Goal: Task Accomplishment & Management: Manage account settings

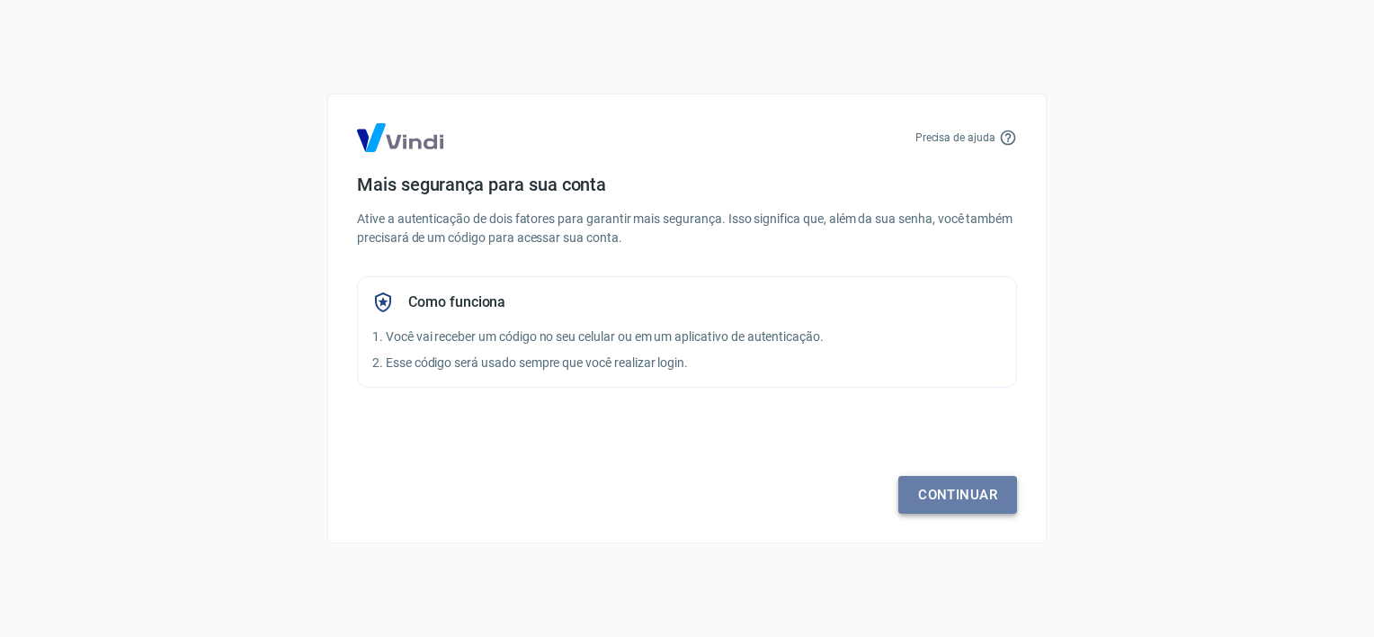
click at [978, 499] on link "Continuar" at bounding box center [957, 495] width 119 height 38
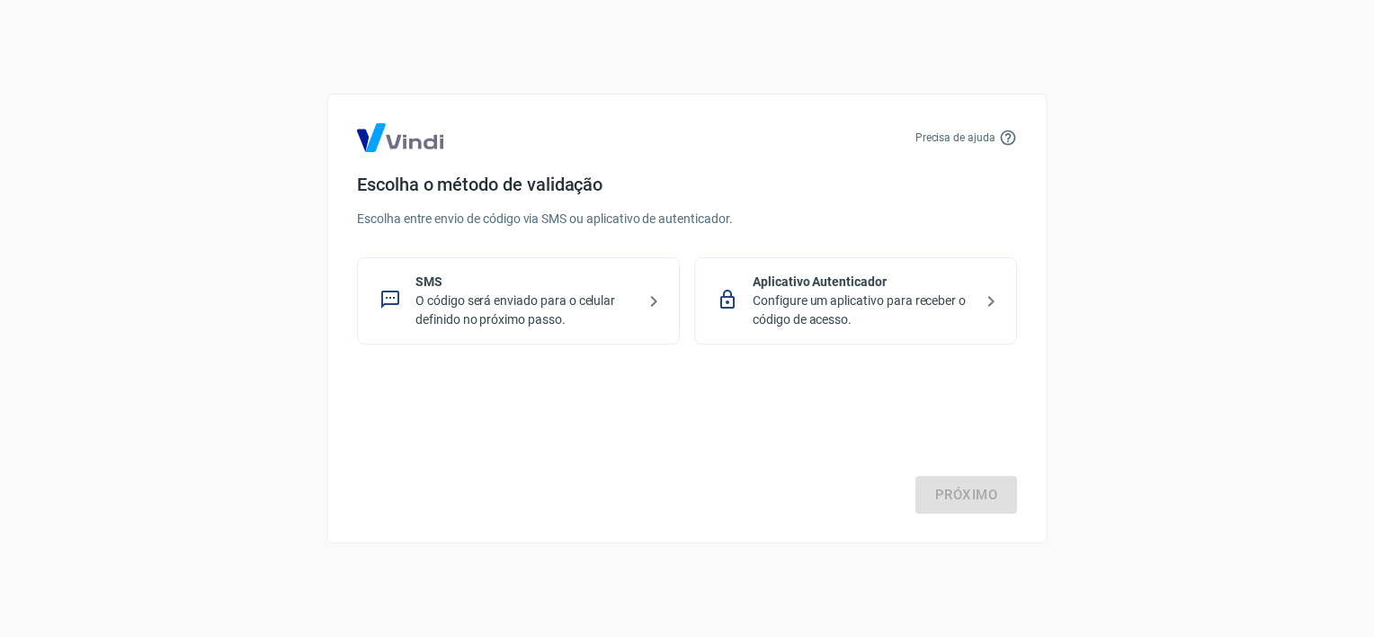
click at [525, 313] on p "O código será enviado para o celular definido no próximo passo." at bounding box center [525, 310] width 220 height 38
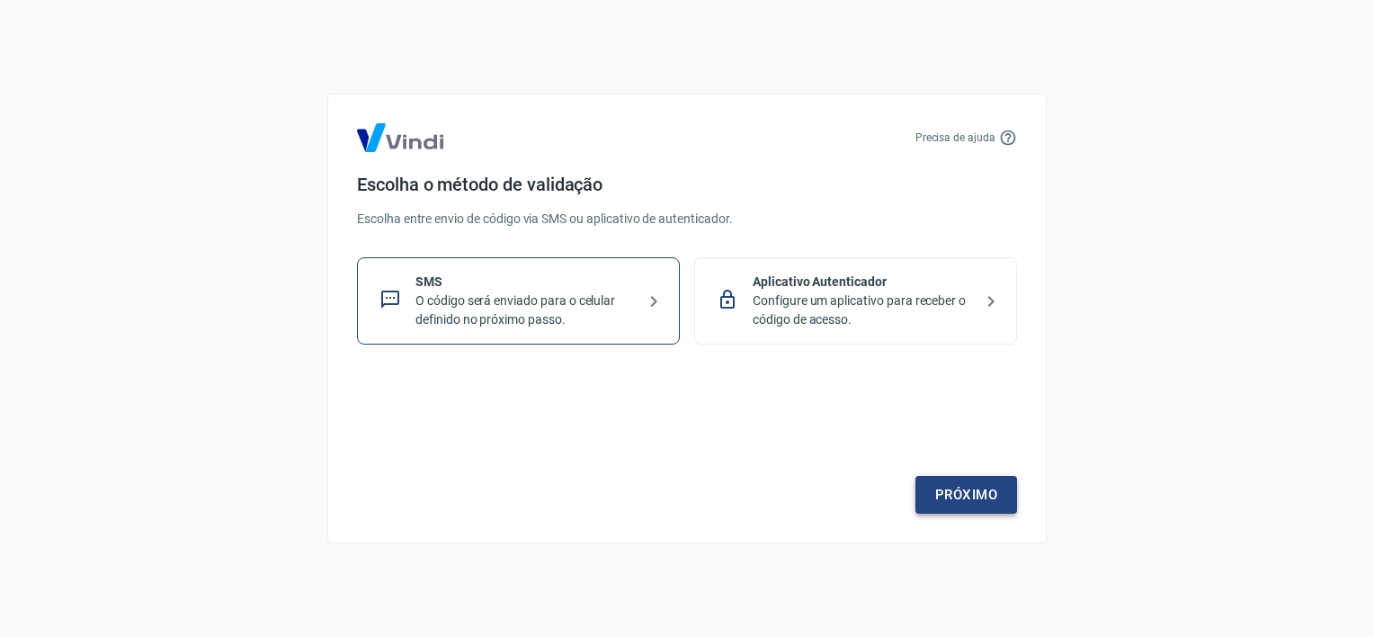
click at [950, 487] on link "Próximo" at bounding box center [966, 495] width 102 height 38
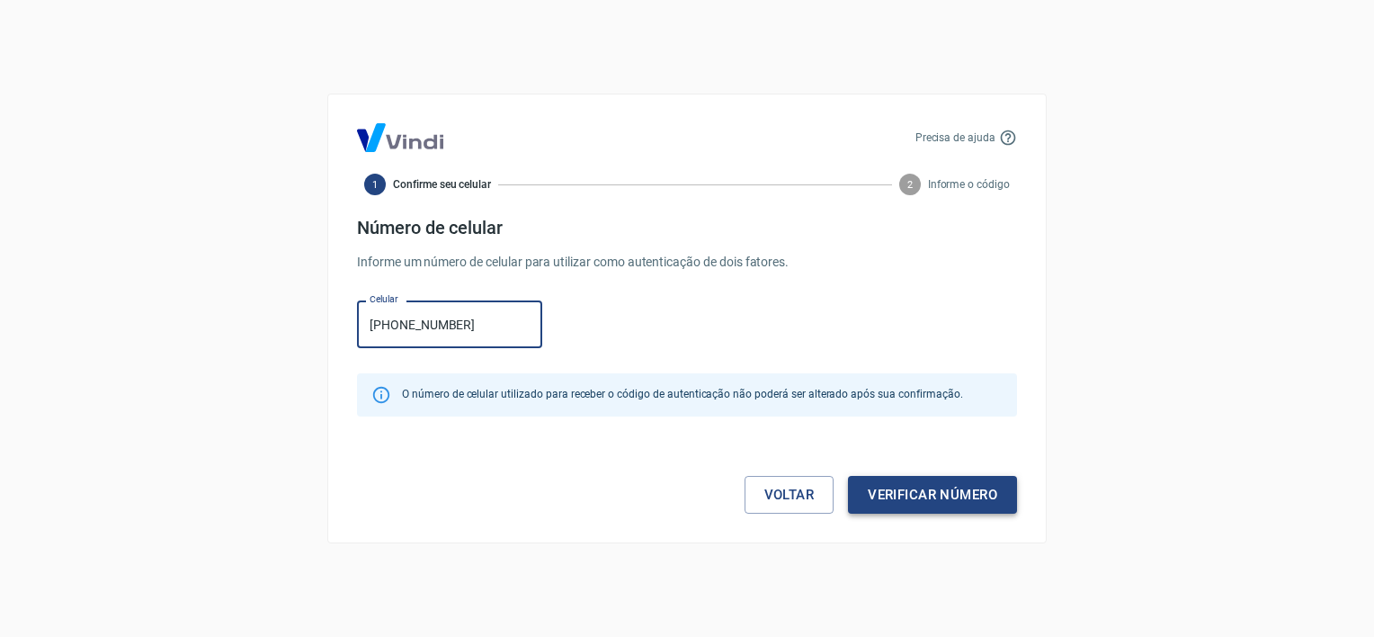
type input "[PHONE_NUMBER]"
click at [926, 495] on button "Verificar número" at bounding box center [932, 495] width 169 height 38
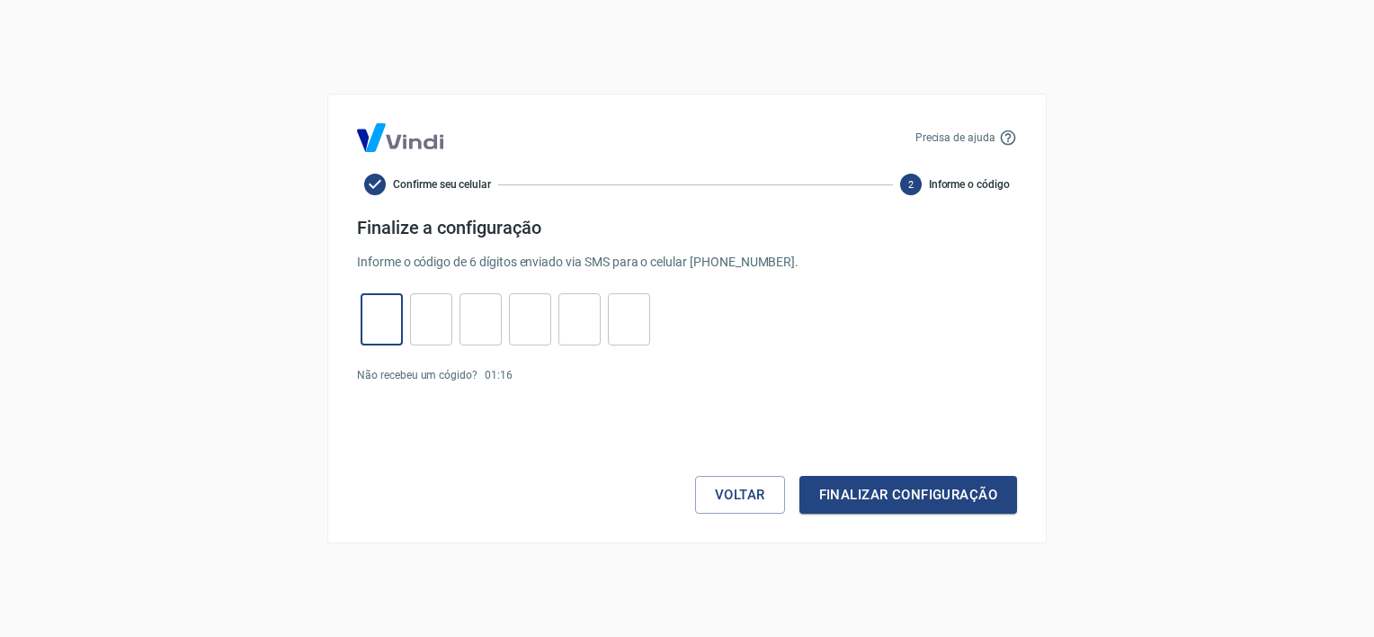
click at [373, 331] on input "tel" at bounding box center [382, 319] width 42 height 39
type input "7"
type input "4"
type input "8"
type input "3"
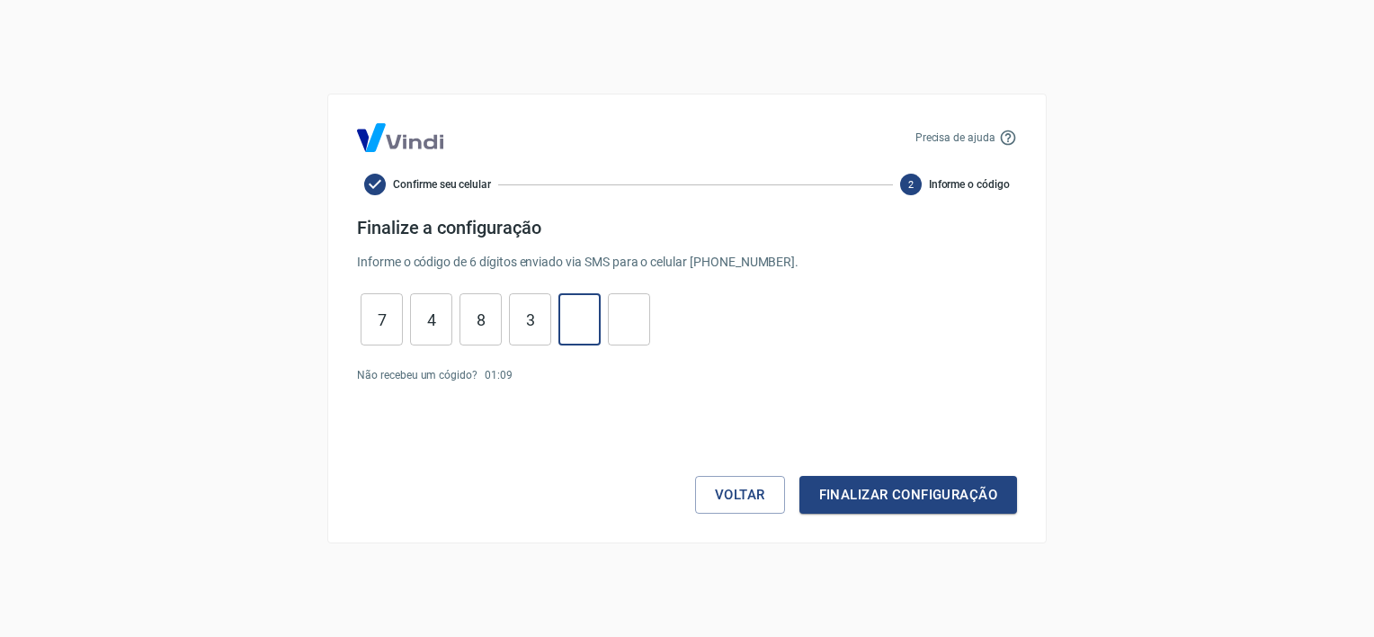
type input "3"
type input "7"
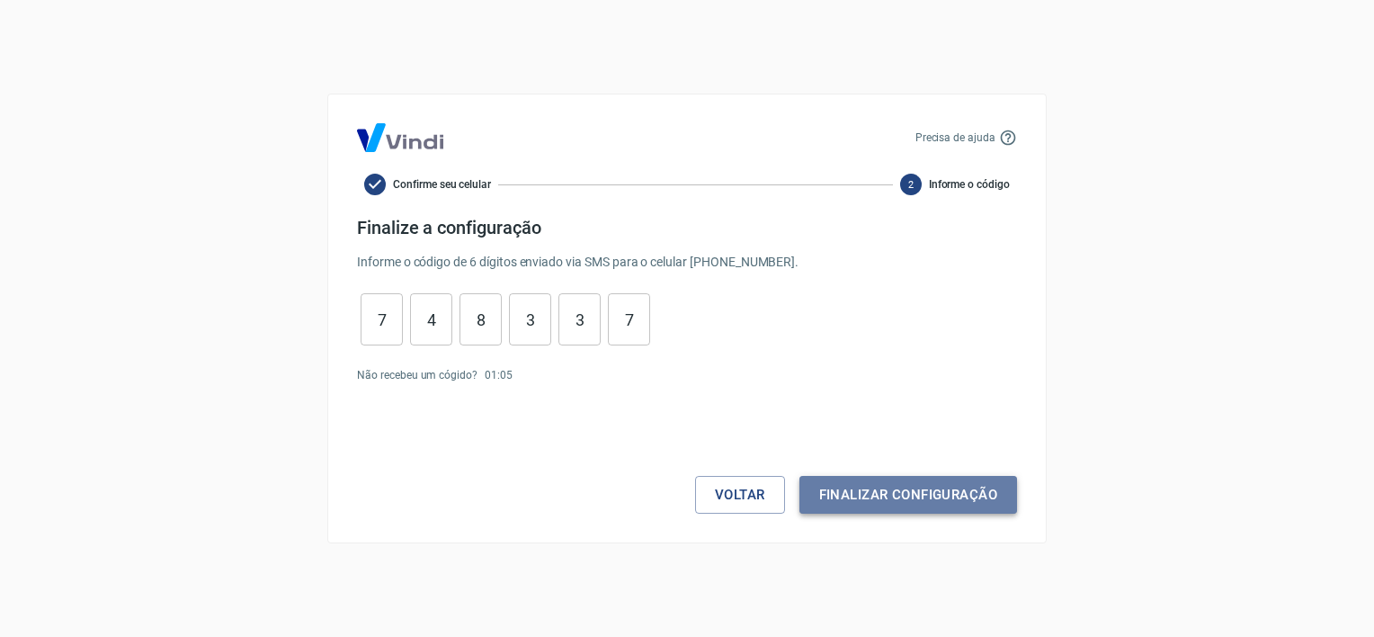
click at [861, 489] on button "Finalizar configuração" at bounding box center [908, 495] width 218 height 38
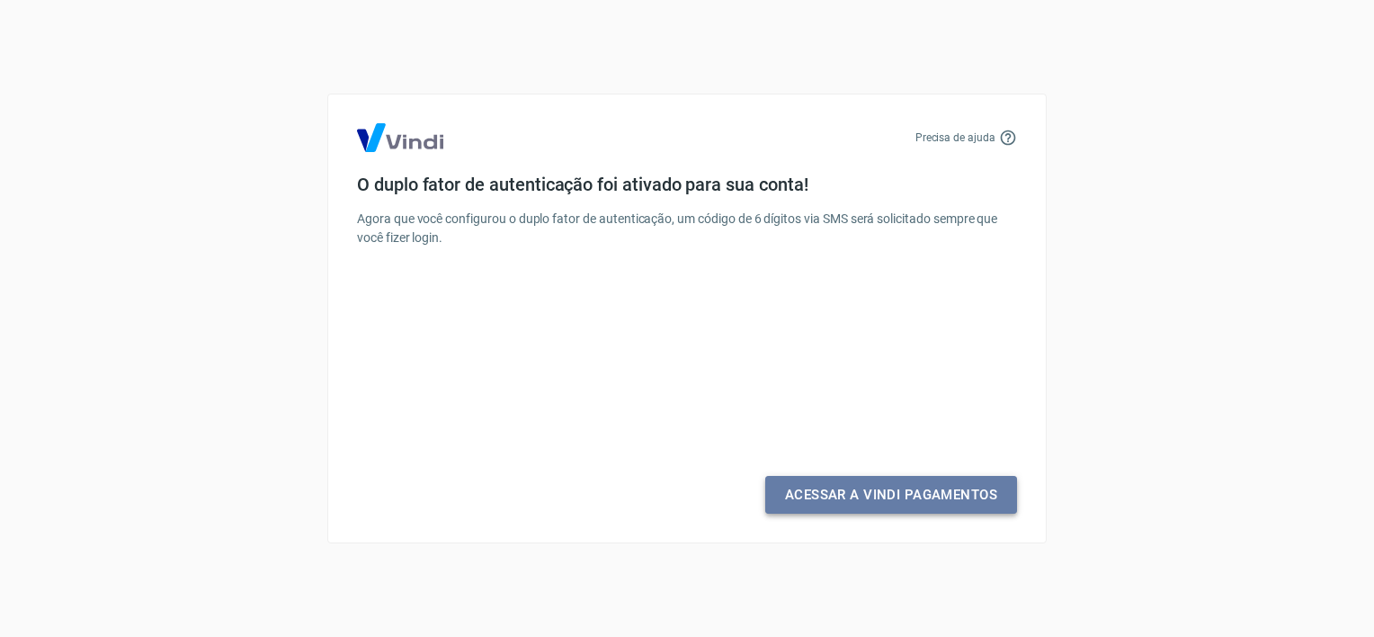
click at [880, 496] on link "Acessar a Vindi Pagamentos" at bounding box center [891, 495] width 252 height 38
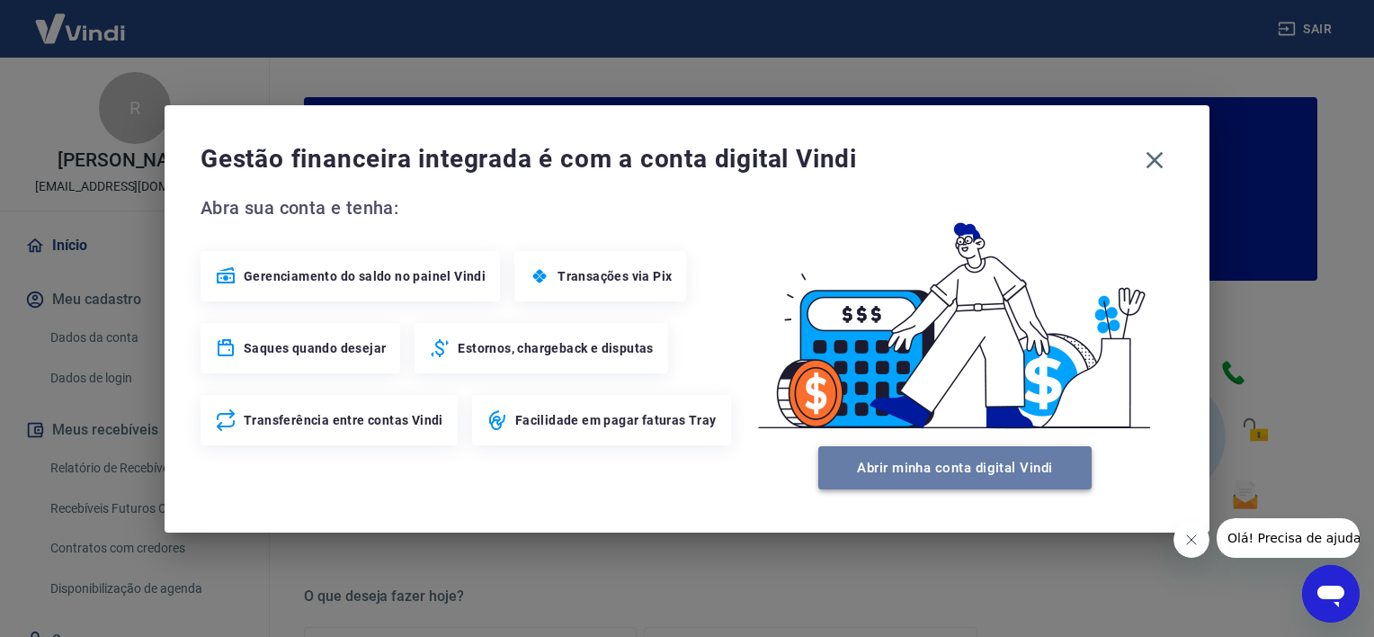
click at [971, 478] on button "Abrir minha conta digital Vindi" at bounding box center [954, 467] width 273 height 43
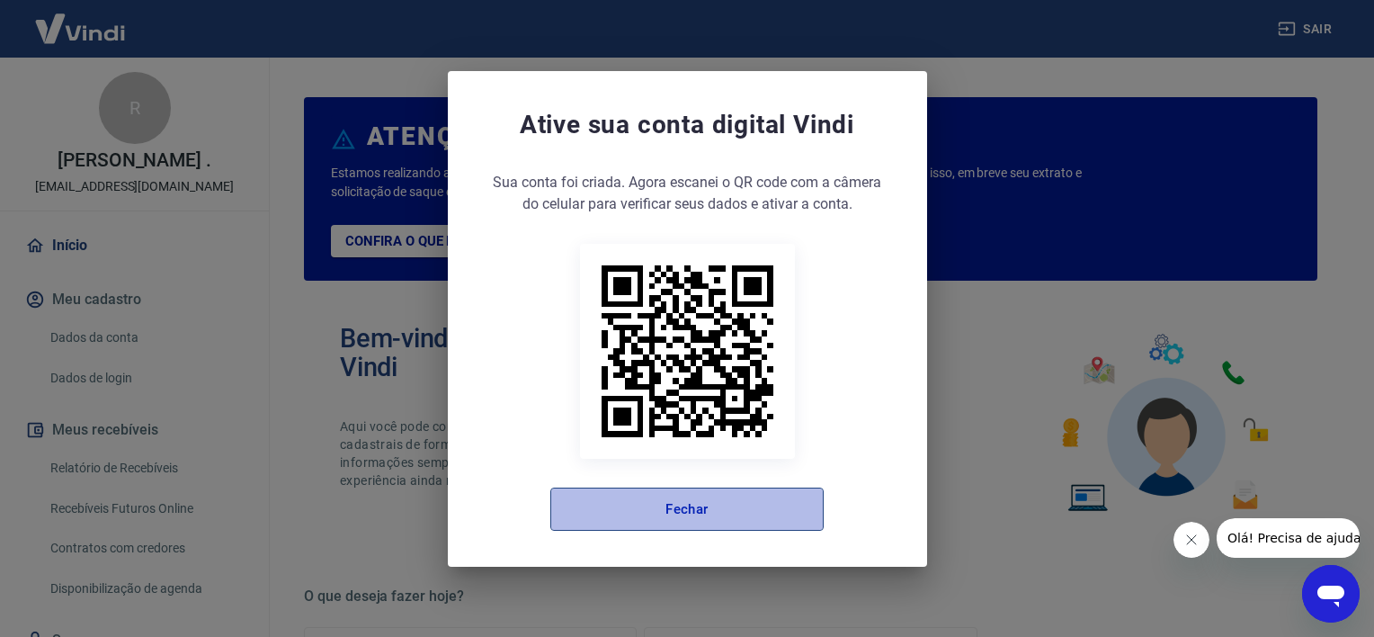
click at [691, 507] on button "Fechar" at bounding box center [686, 508] width 273 height 43
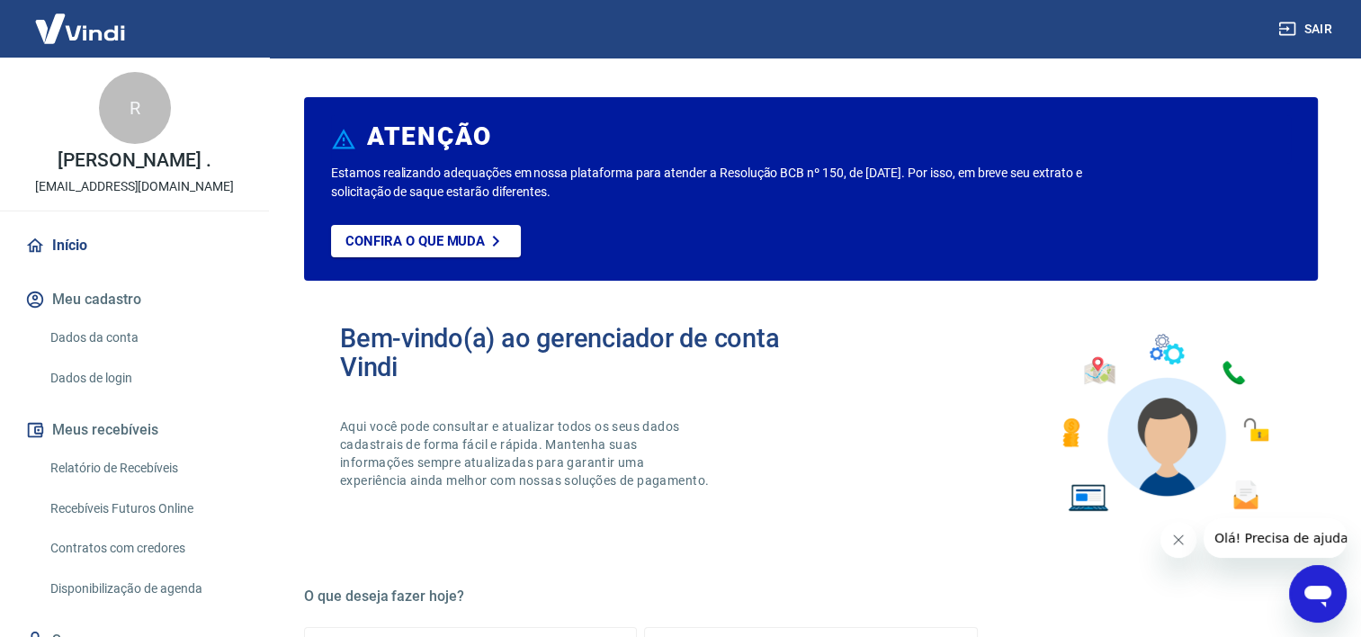
click at [134, 115] on div "R" at bounding box center [135, 108] width 72 height 72
click at [111, 339] on link "Dados da conta" at bounding box center [145, 337] width 204 height 37
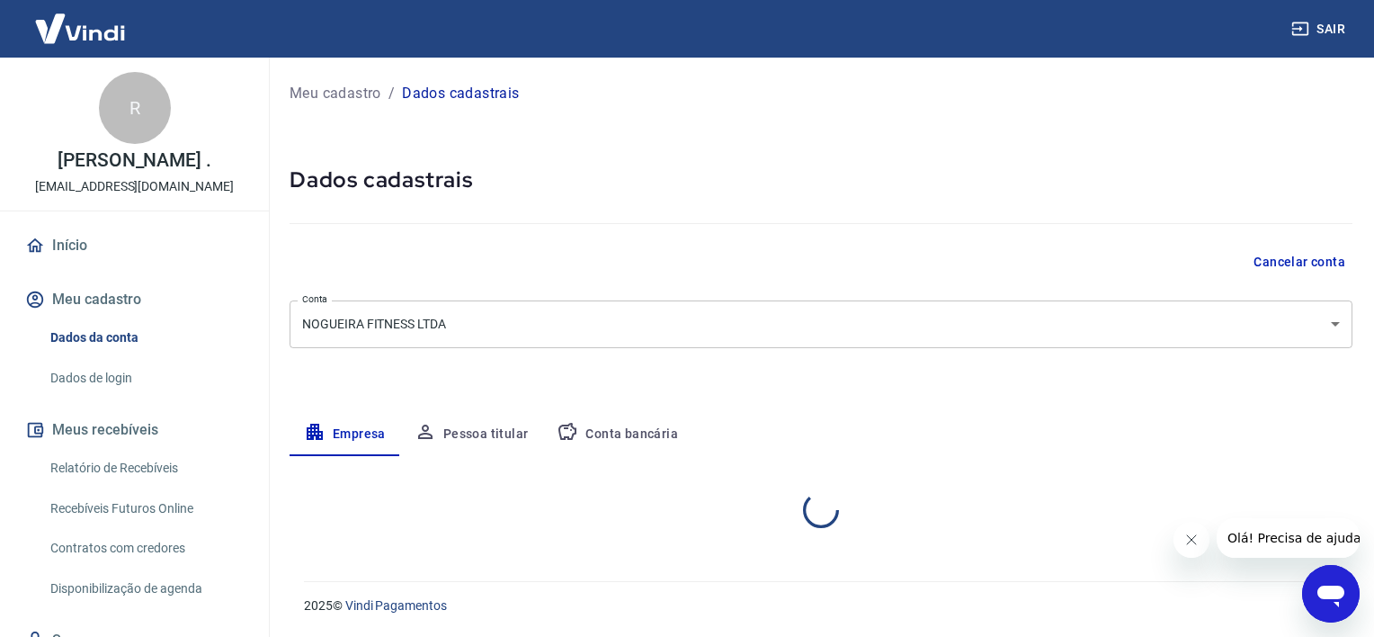
select select "RJ"
select select "business"
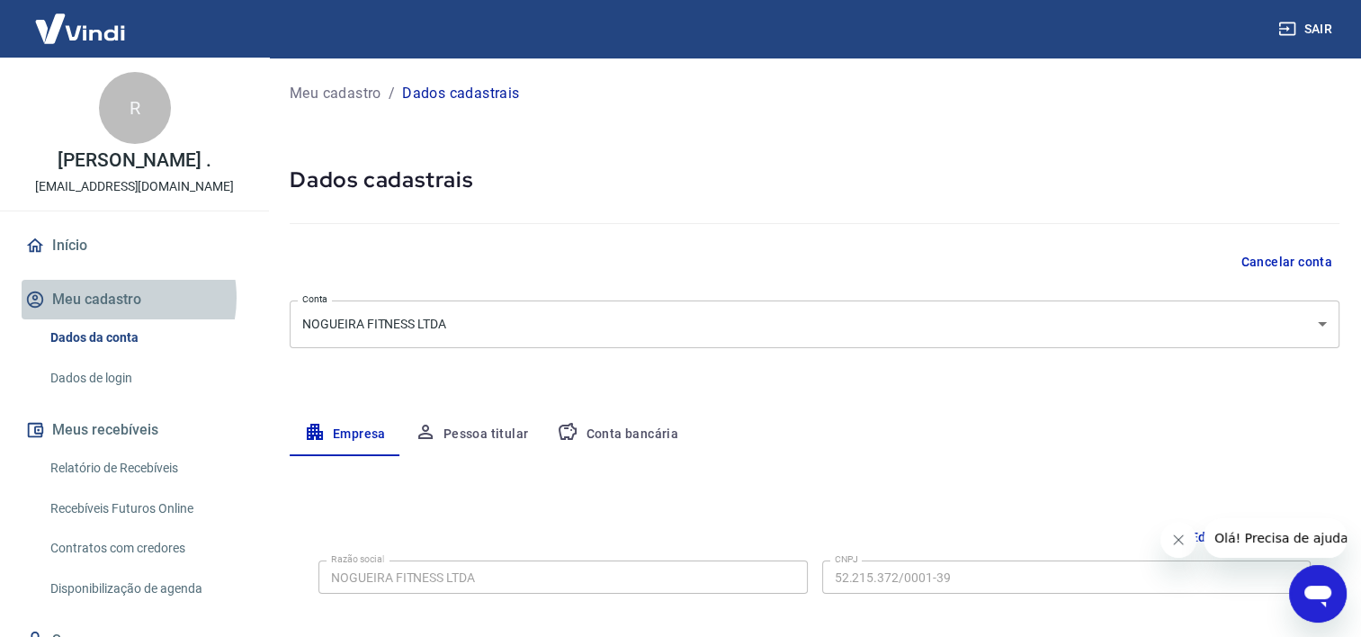
click at [112, 298] on button "Meu cadastro" at bounding box center [135, 300] width 226 height 40
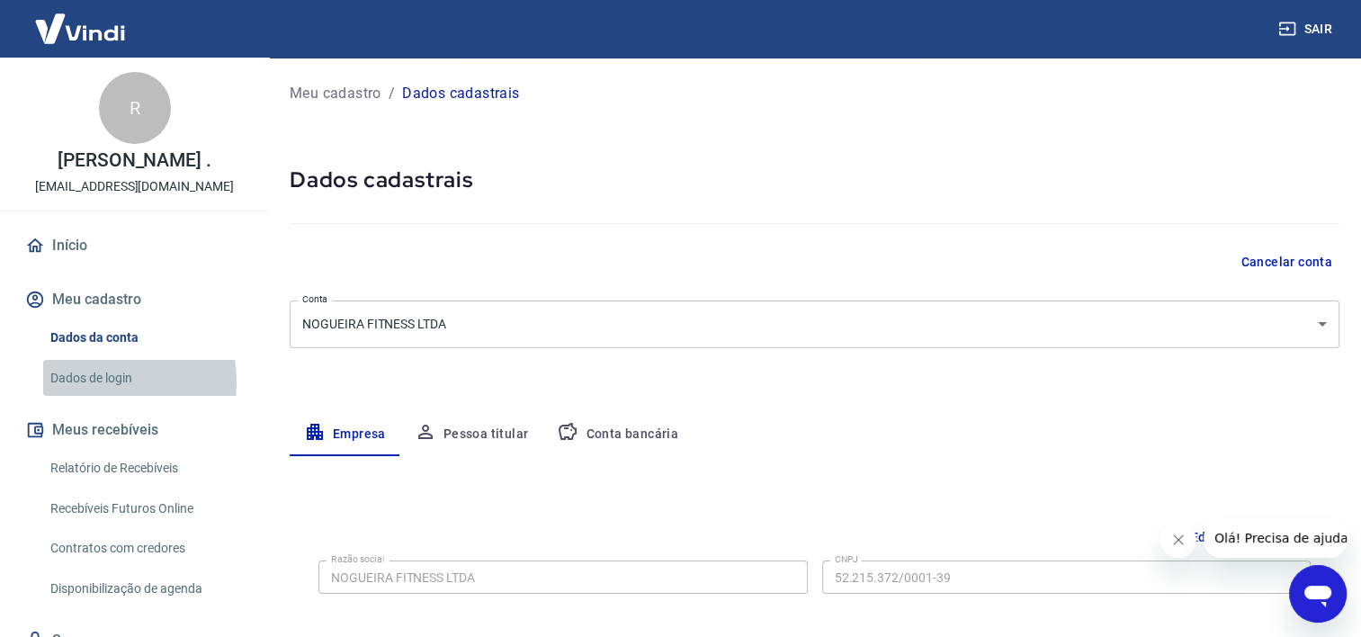
click at [94, 381] on link "Dados de login" at bounding box center [145, 378] width 204 height 37
